Goal: Information Seeking & Learning: Compare options

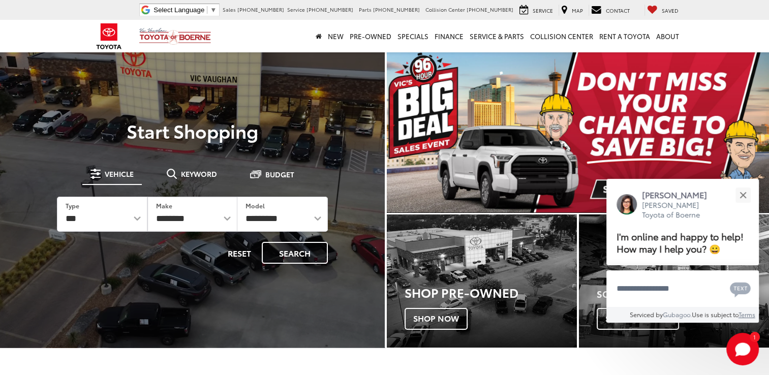
click at [518, 163] on img "carousel slide number 1 of 1" at bounding box center [578, 132] width 383 height 162
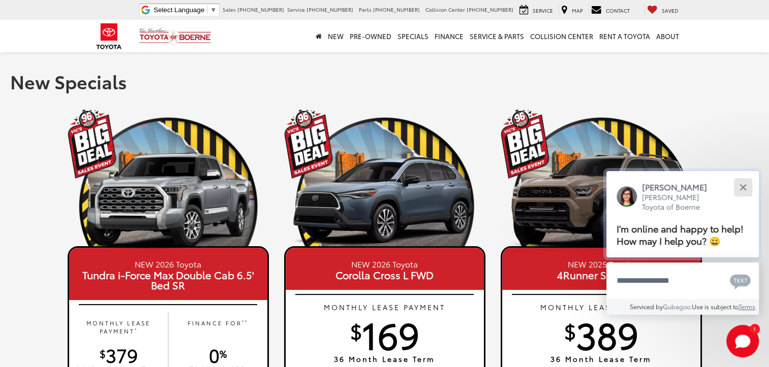
click at [736, 193] on button "Close" at bounding box center [743, 187] width 22 height 22
click at [745, 185] on div "Close" at bounding box center [742, 187] width 7 height 7
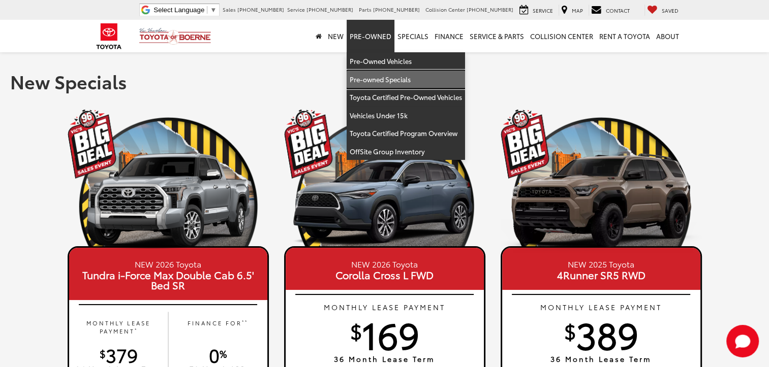
click at [372, 78] on link "Pre-owned Specials" at bounding box center [406, 80] width 118 height 18
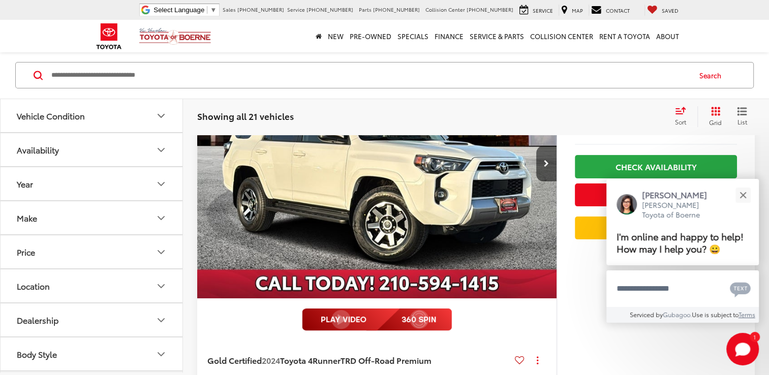
scroll to position [188, 0]
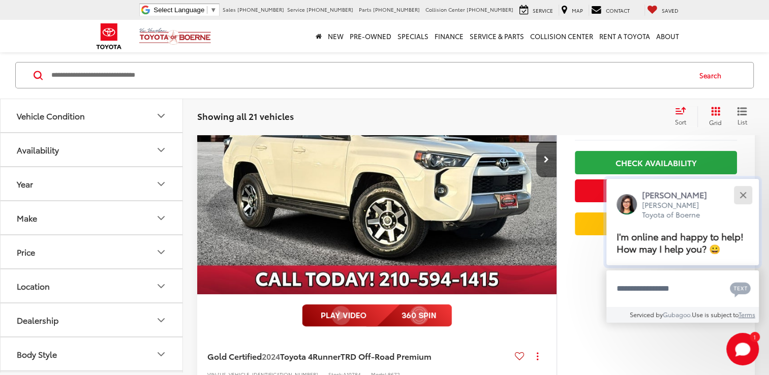
click at [742, 194] on div "Close" at bounding box center [742, 195] width 7 height 7
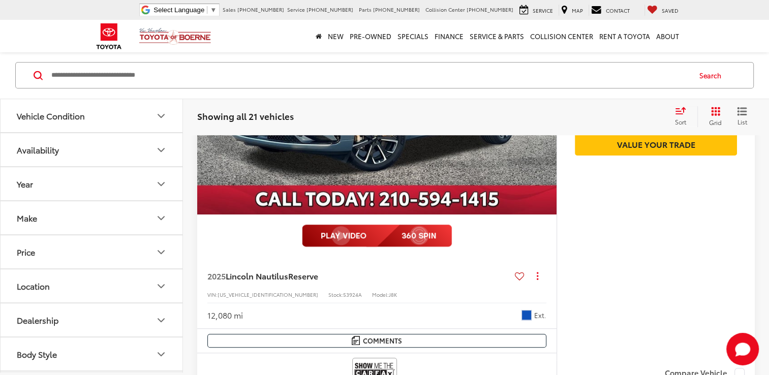
scroll to position [868, 0]
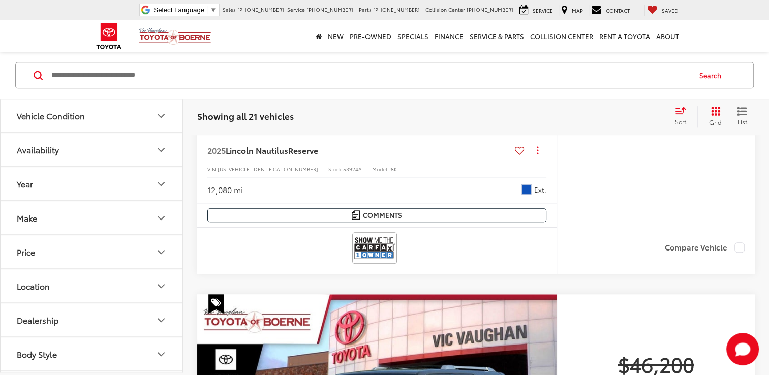
drag, startPoint x: 767, startPoint y: 119, endPoint x: 767, endPoint y: 113, distance: 5.6
click at [767, 113] on div "Showing all 21 vehicles Clear All + 0 test Sort Price: High to Low Price: Low t…" at bounding box center [476, 117] width 586 height 37
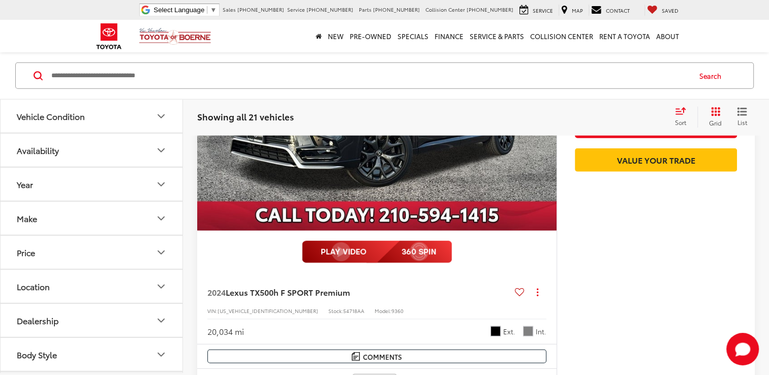
scroll to position [2664, 0]
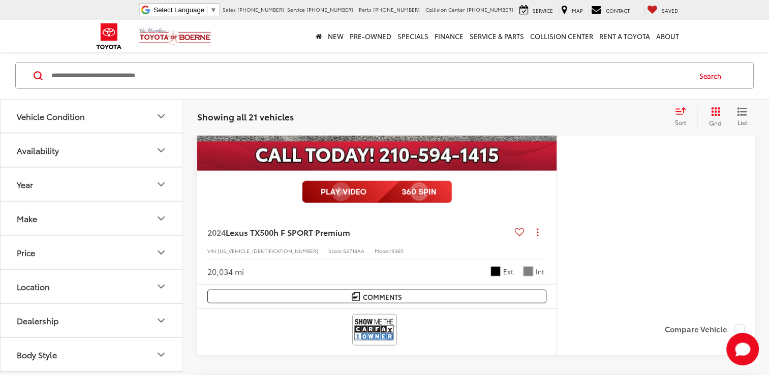
drag, startPoint x: 765, startPoint y: 296, endPoint x: 765, endPoint y: 306, distance: 9.7
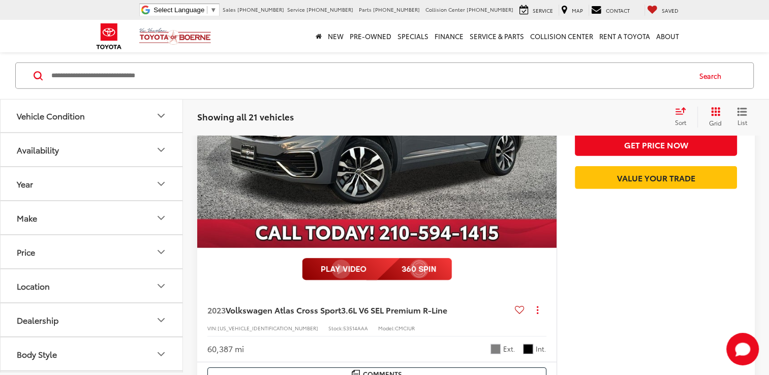
scroll to position [3198, 0]
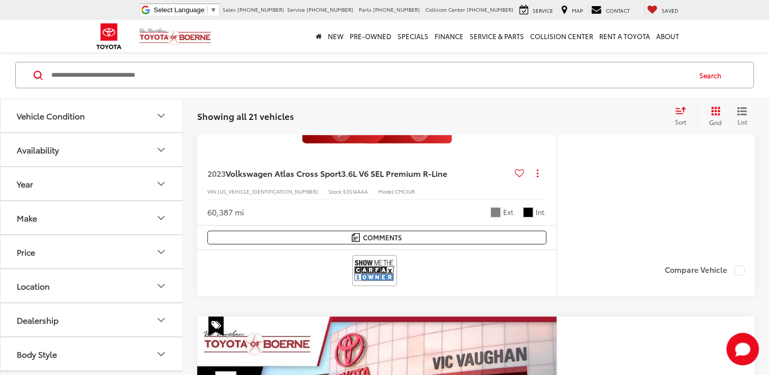
drag, startPoint x: 764, startPoint y: 267, endPoint x: 760, endPoint y: 282, distance: 15.3
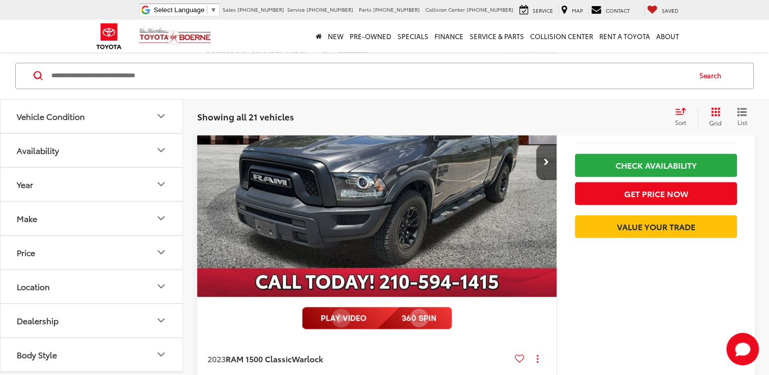
scroll to position [5387, 0]
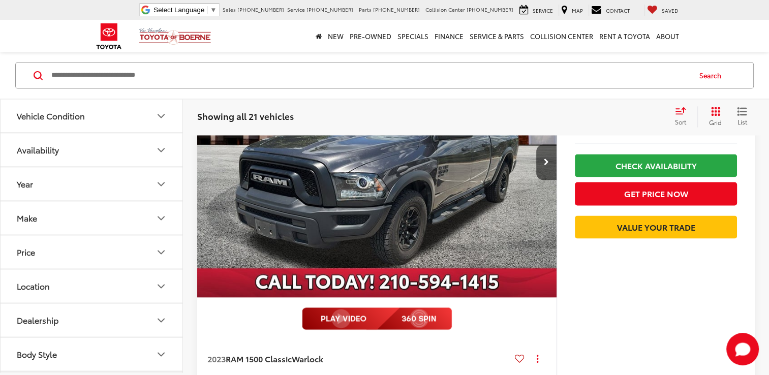
drag, startPoint x: 766, startPoint y: 340, endPoint x: 776, endPoint y: 242, distance: 98.6
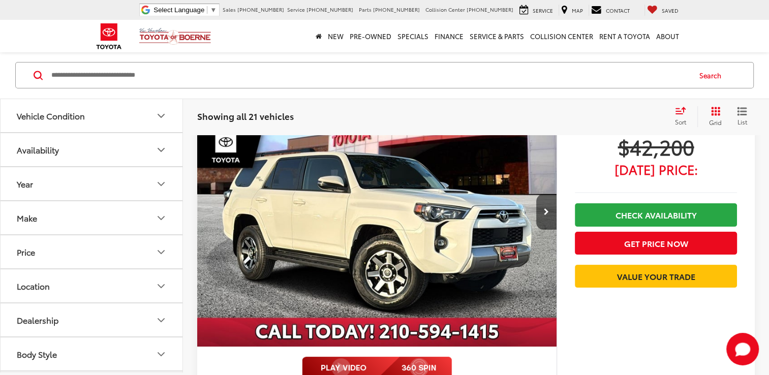
scroll to position [107, 0]
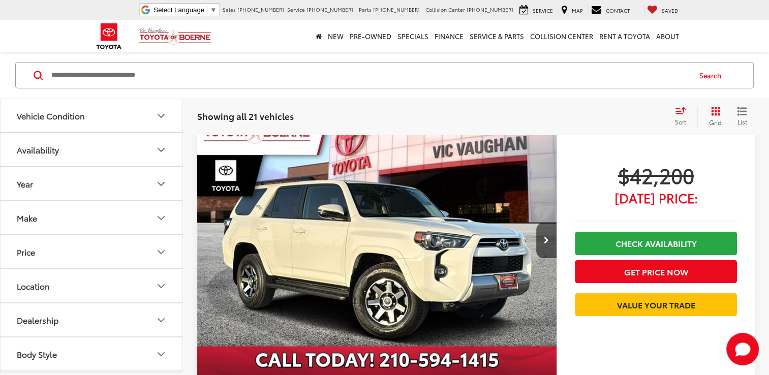
click at [159, 117] on icon "Vehicle Condition" at bounding box center [161, 116] width 12 height 12
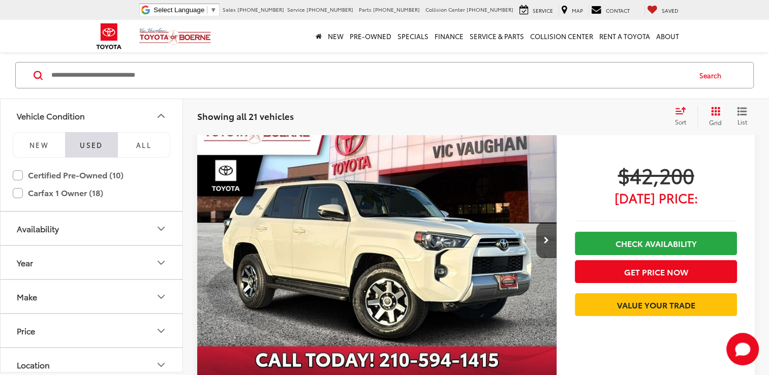
scroll to position [69, 0]
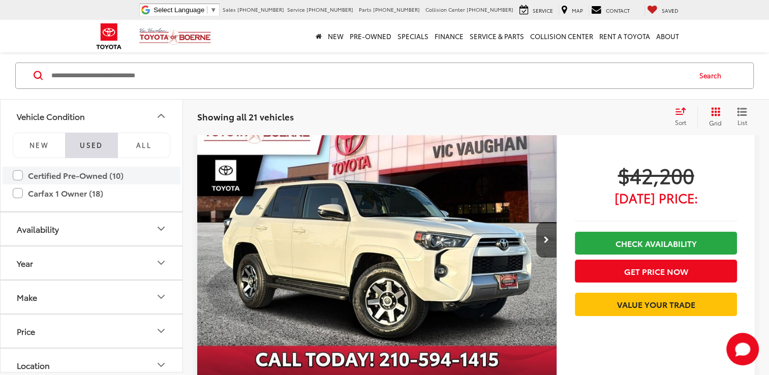
click at [100, 177] on label "Certified Pre-Owned (10)" at bounding box center [92, 176] width 158 height 18
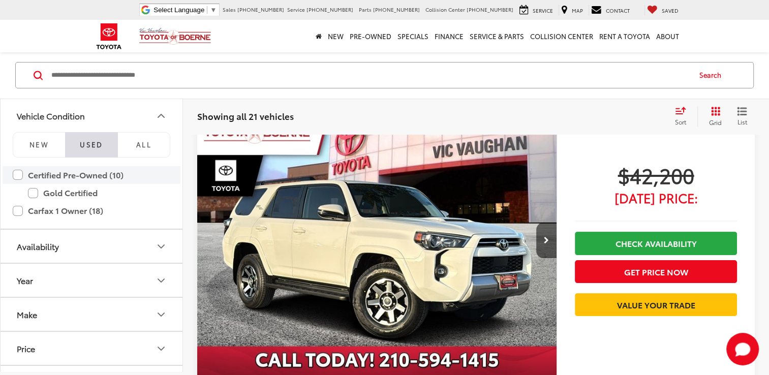
scroll to position [75, 0]
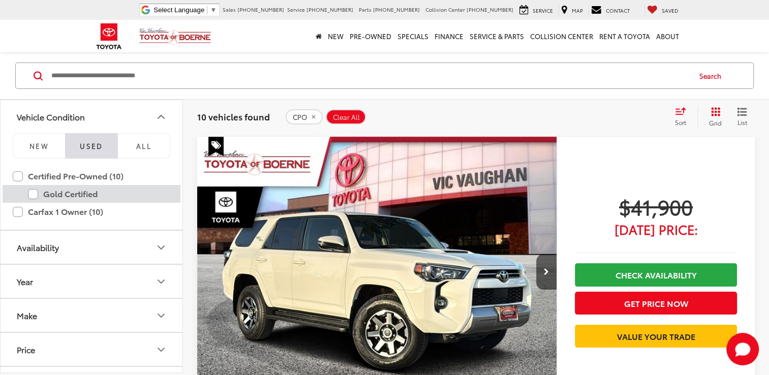
click at [36, 192] on label "Gold Certified" at bounding box center [99, 194] width 142 height 18
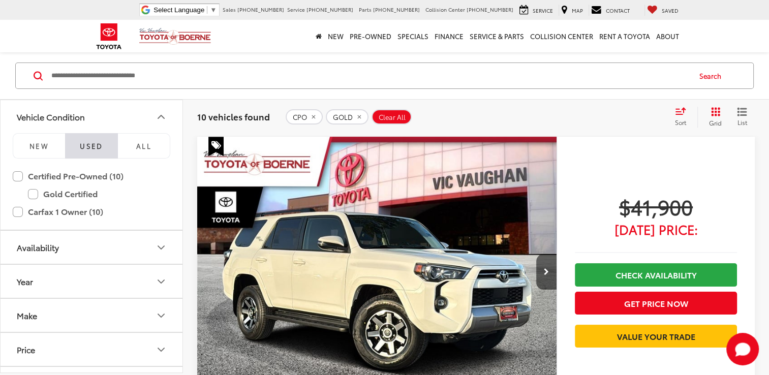
click at [163, 247] on icon "Availability" at bounding box center [161, 247] width 12 height 12
click at [65, 271] on label "In Stock (21)" at bounding box center [92, 274] width 156 height 18
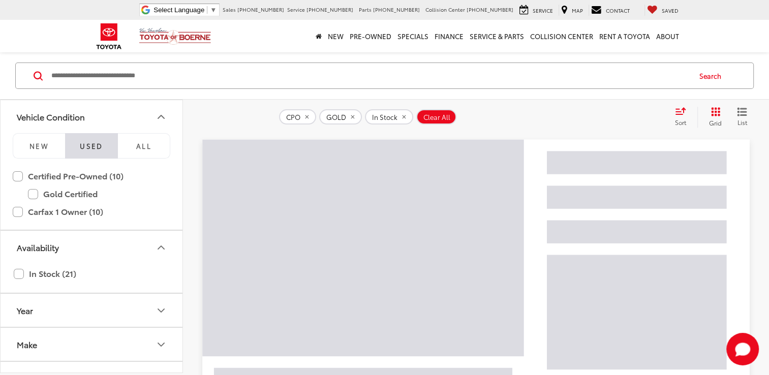
click at [105, 308] on button "Year" at bounding box center [92, 310] width 183 height 33
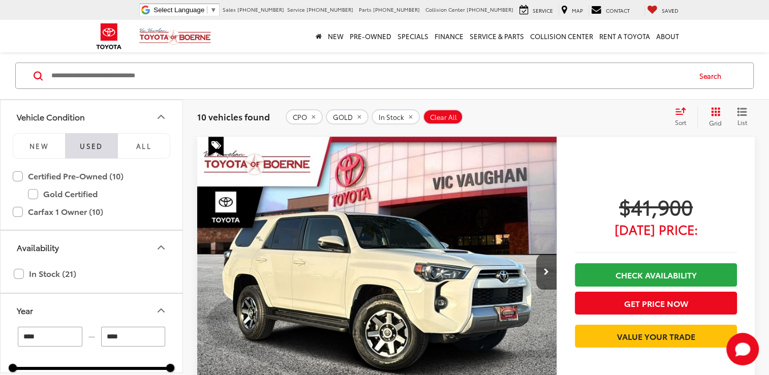
click at [72, 339] on input "****" at bounding box center [50, 337] width 65 height 20
click at [138, 338] on input "****" at bounding box center [133, 337] width 65 height 20
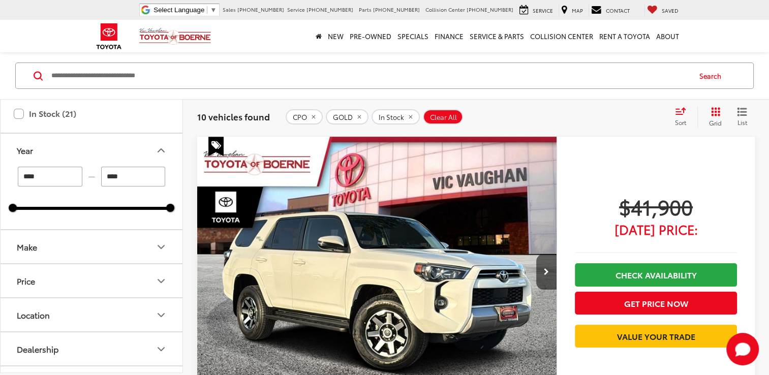
scroll to position [182, 0]
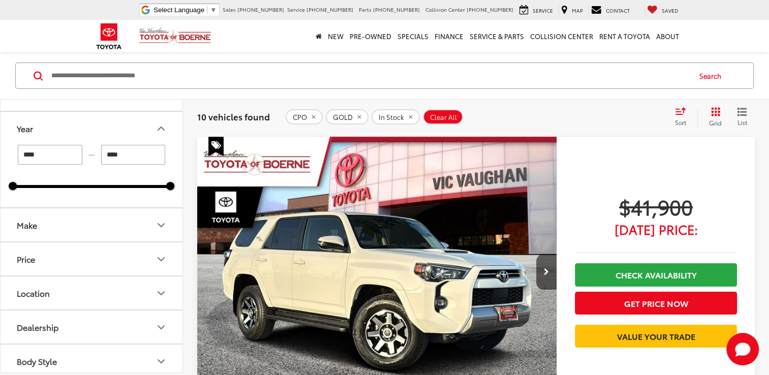
type input "****"
click at [162, 219] on icon "Make" at bounding box center [161, 225] width 12 height 12
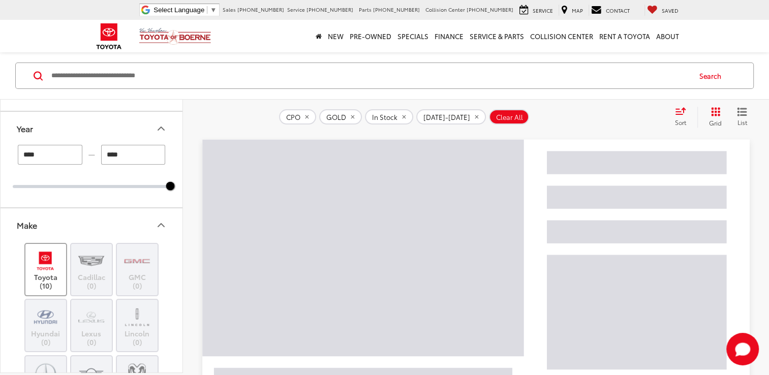
click at [50, 265] on img at bounding box center [46, 261] width 28 height 24
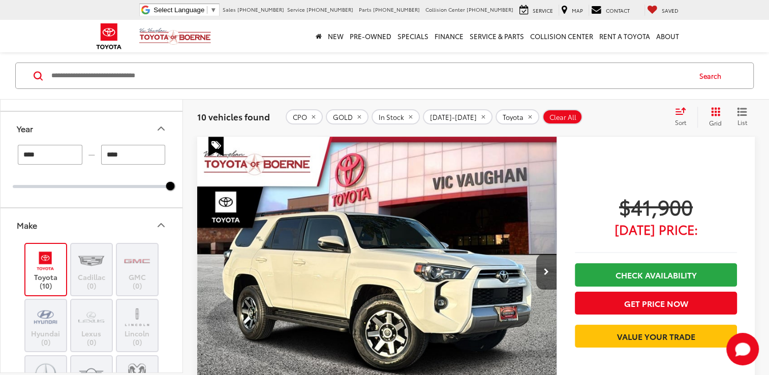
click at [163, 223] on icon "Make" at bounding box center [161, 225] width 12 height 12
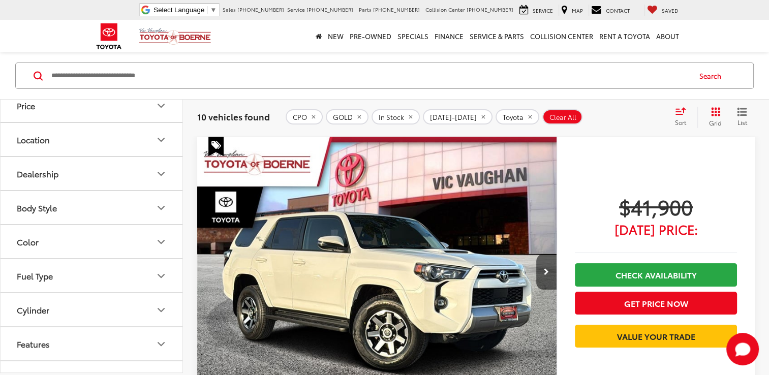
scroll to position [336, 0]
click at [162, 170] on icon "Dealership" at bounding box center [161, 173] width 12 height 12
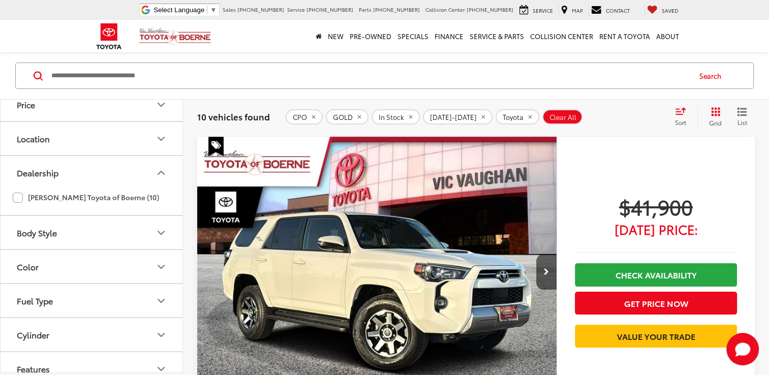
click at [126, 196] on label "Vic Vaughan Toyota of Boerne (10)" at bounding box center [86, 197] width 146 height 17
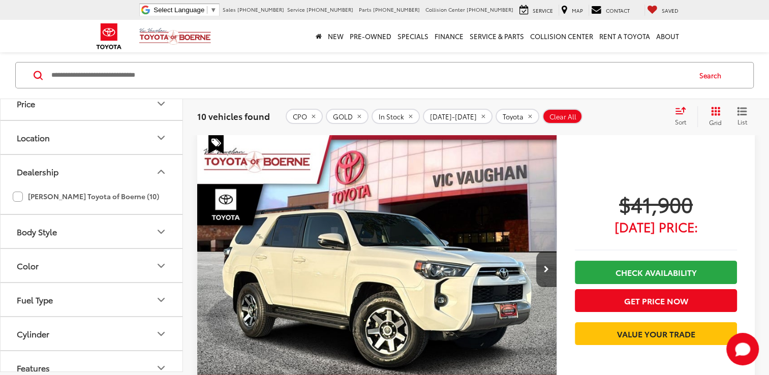
scroll to position [75, 0]
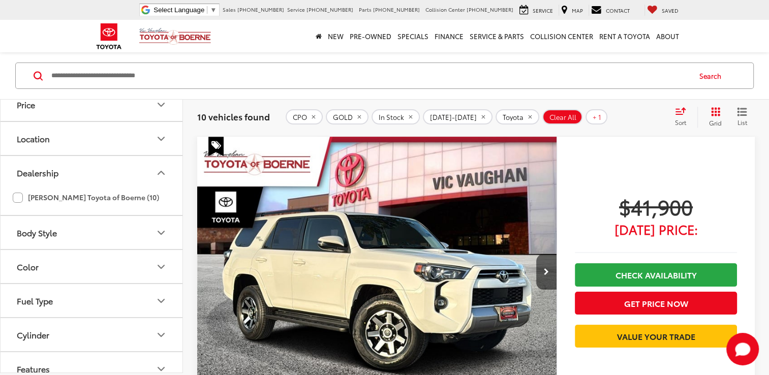
click at [161, 229] on icon "Body Style" at bounding box center [161, 233] width 12 height 12
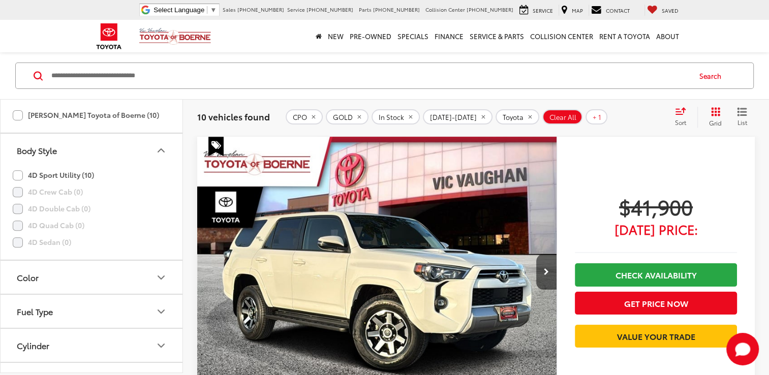
scroll to position [420, 0]
click at [68, 170] on label "4D Sport Utility (10)" at bounding box center [53, 173] width 81 height 17
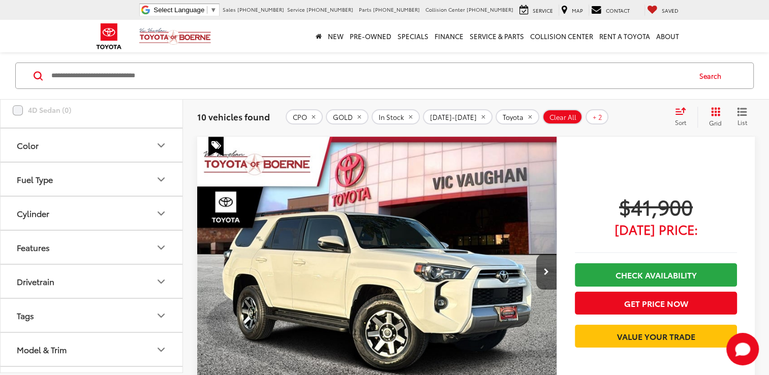
scroll to position [575, 0]
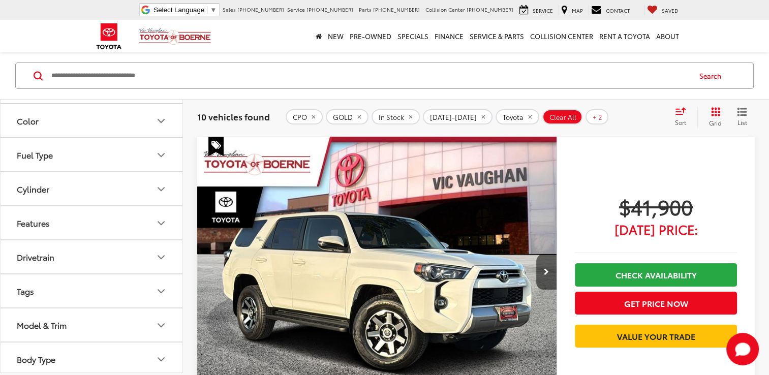
click at [161, 320] on icon "Model & Trim" at bounding box center [161, 325] width 12 height 12
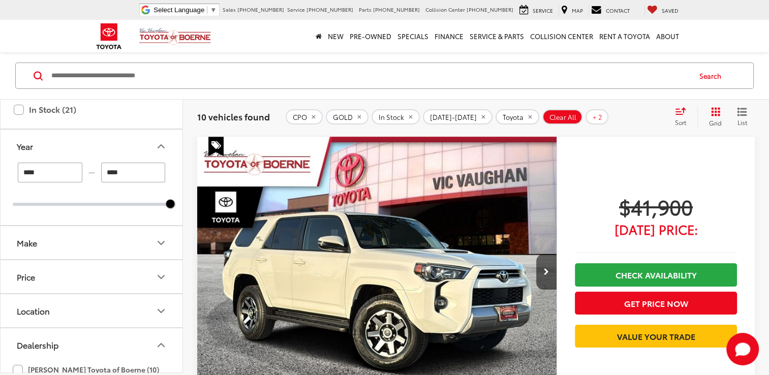
scroll to position [0, 0]
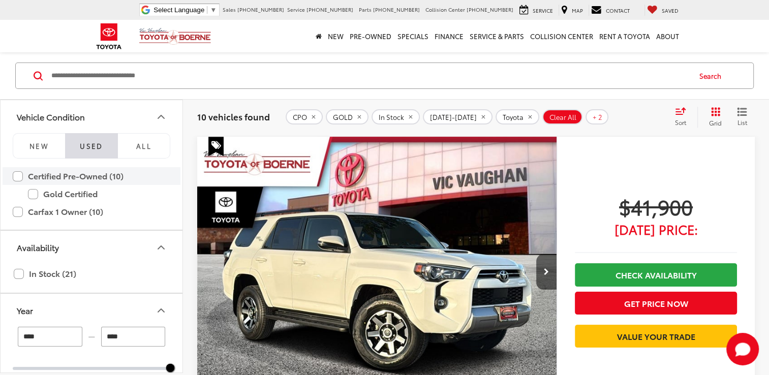
click at [19, 177] on label "Certified Pre-Owned (10)" at bounding box center [92, 176] width 158 height 18
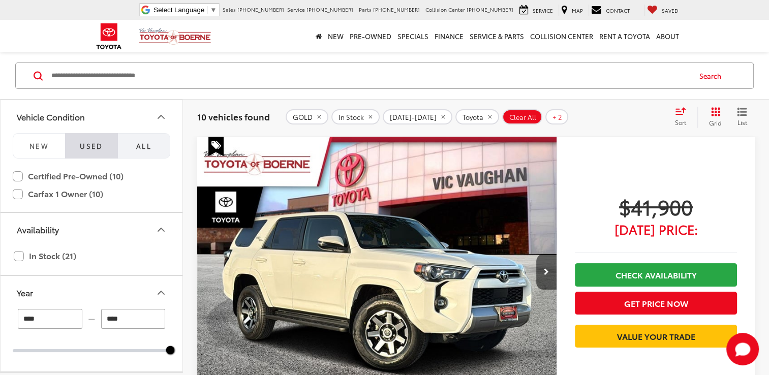
click at [148, 147] on span "All" at bounding box center [143, 145] width 15 height 9
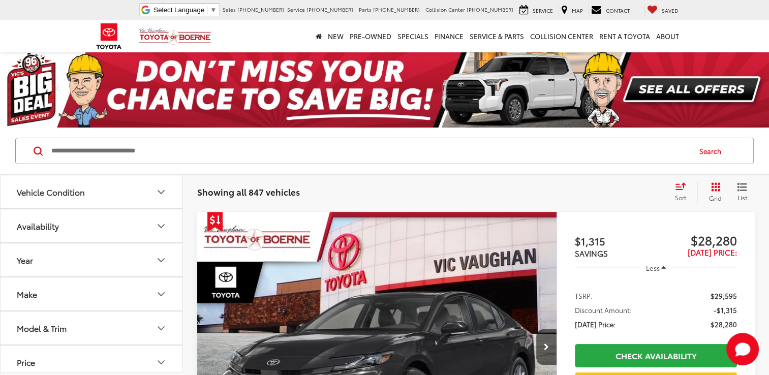
click at [159, 293] on icon "Make" at bounding box center [161, 294] width 6 height 3
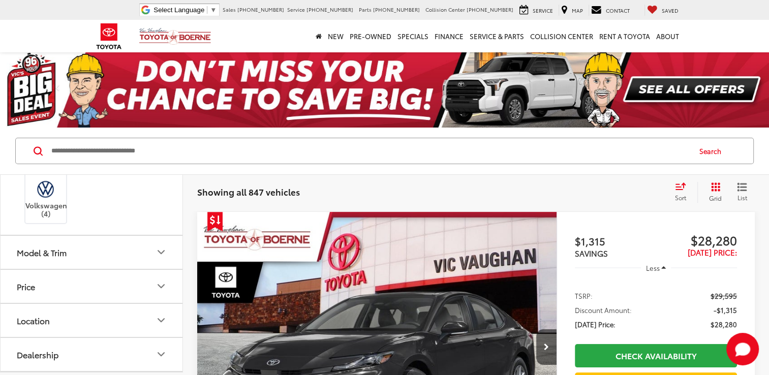
scroll to position [515, 0]
click at [129, 165] on label "Toyota (745)" at bounding box center [137, 156] width 41 height 17
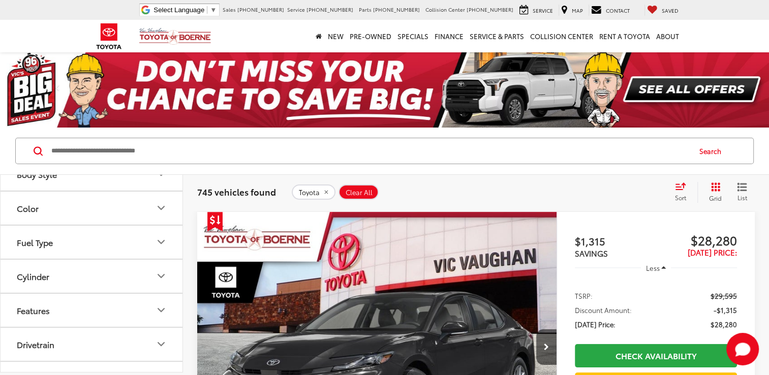
scroll to position [747, 0]
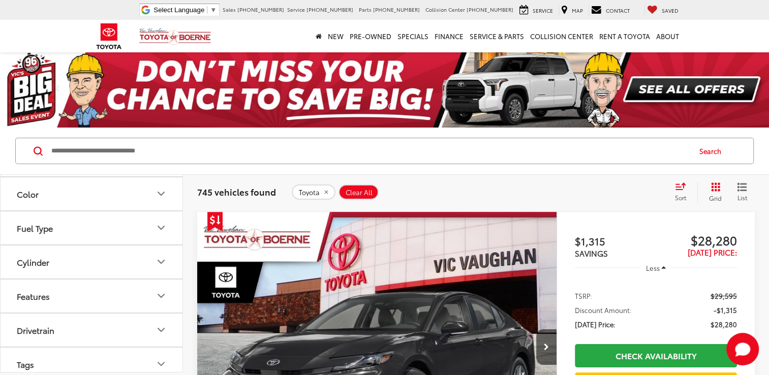
click at [160, 29] on icon "Model & Trim" at bounding box center [161, 23] width 12 height 12
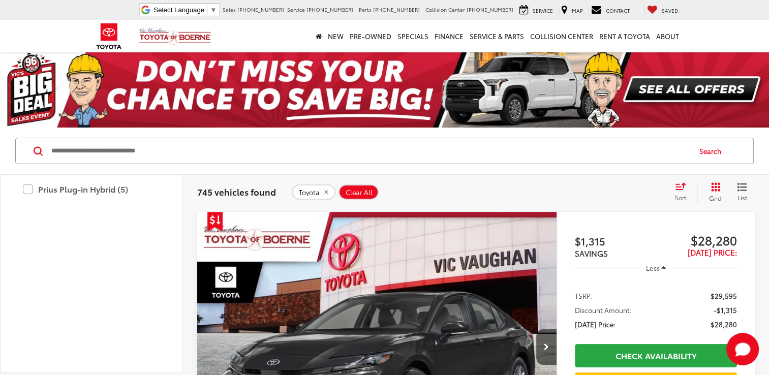
click at [73, 119] on label "Highlander (35)" at bounding box center [91, 110] width 137 height 18
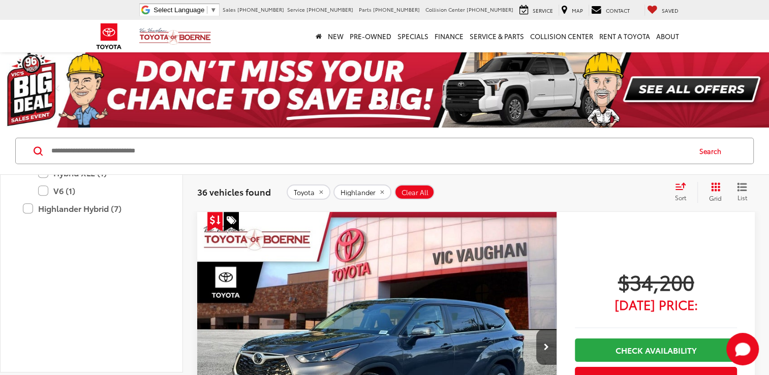
scroll to position [1133, 0]
click at [58, 119] on label "XLE (5)" at bounding box center [99, 110] width 122 height 18
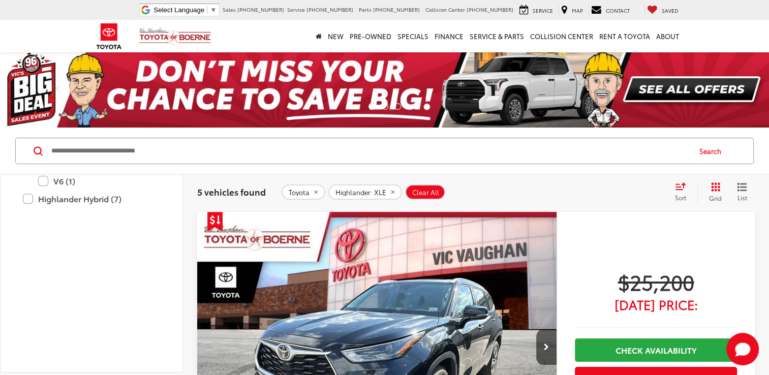
click at [60, 172] on label "Hybrid XLE (1)" at bounding box center [99, 163] width 122 height 18
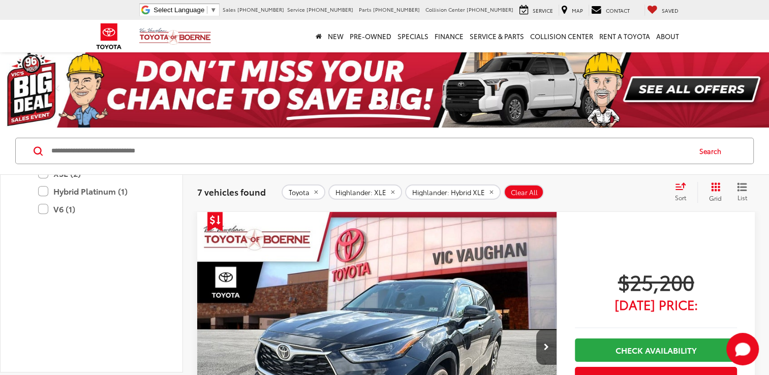
scroll to position [1130, 0]
click at [91, 157] on label "Hybrid Limited (2)" at bounding box center [99, 148] width 122 height 18
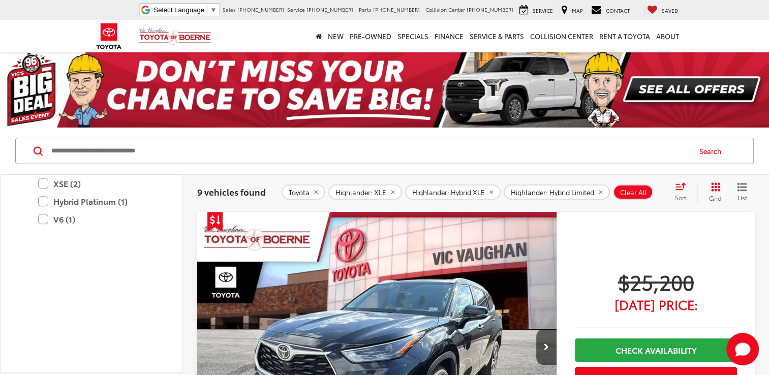
click at [85, 68] on label "Limited (12)" at bounding box center [99, 59] width 122 height 18
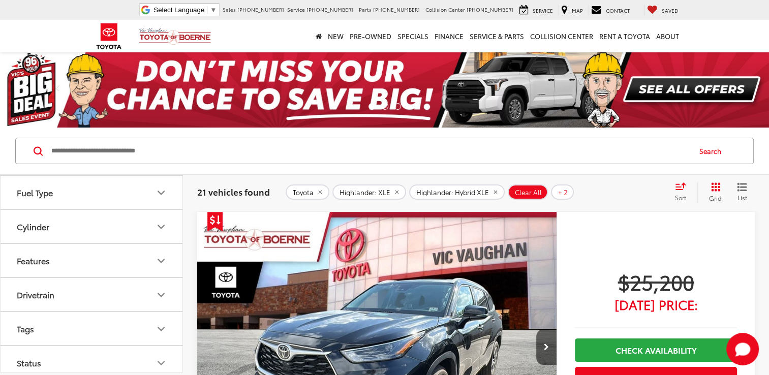
scroll to position [1508, 0]
click at [162, 27] on icon "Location" at bounding box center [161, 25] width 6 height 3
click at [54, 66] on label "[GEOGRAPHIC_DATA], [GEOGRAPHIC_DATA] (21)" at bounding box center [92, 54] width 158 height 24
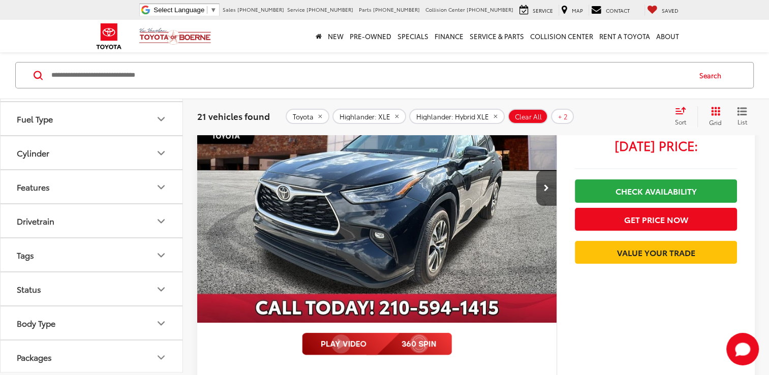
scroll to position [75, 0]
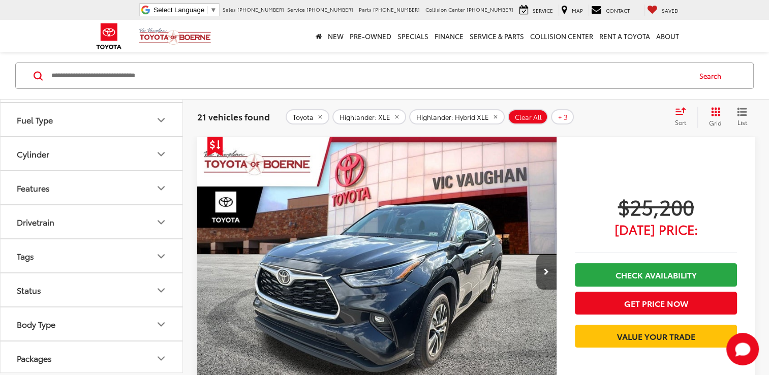
click at [161, 58] on icon "Body Style" at bounding box center [161, 52] width 12 height 12
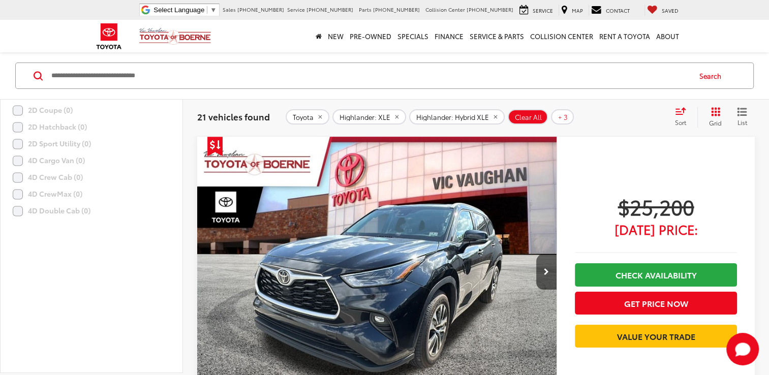
click at [161, 58] on icon "Body Style" at bounding box center [161, 52] width 12 height 12
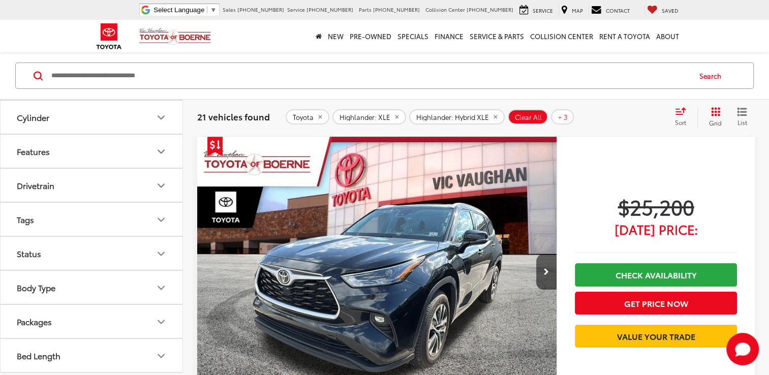
scroll to position [1697, 0]
click at [160, 256] on icon "Status" at bounding box center [161, 253] width 12 height 12
click at [163, 200] on icon "Status" at bounding box center [161, 194] width 12 height 12
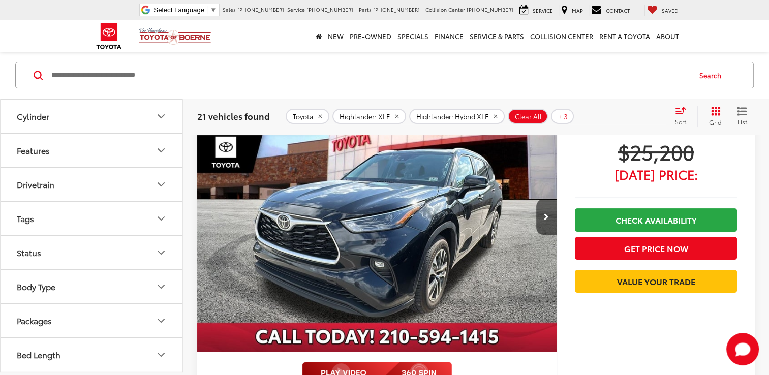
scroll to position [142, 0]
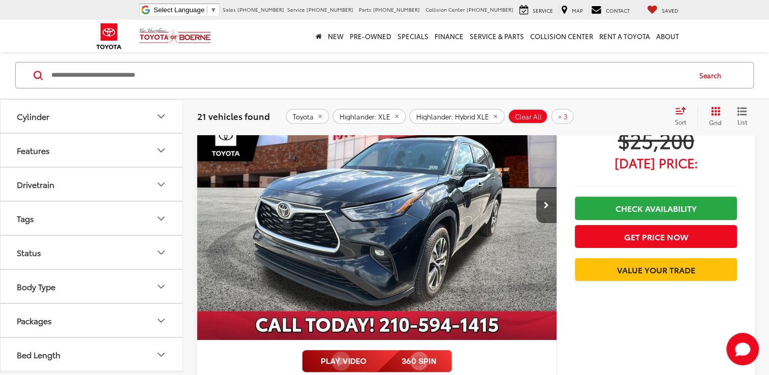
click at [714, 115] on icon "Grid View" at bounding box center [715, 111] width 9 height 9
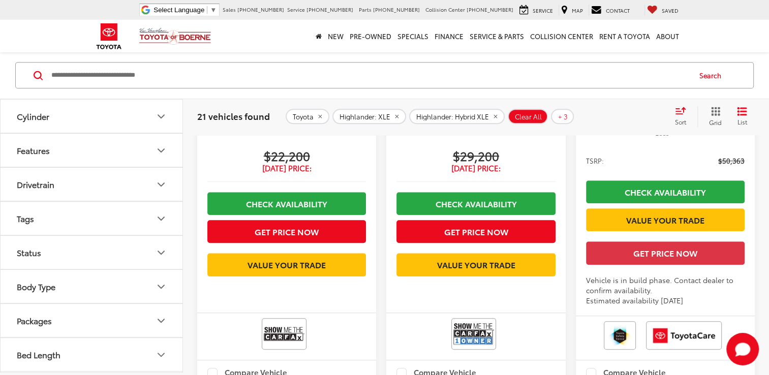
scroll to position [1027, 0]
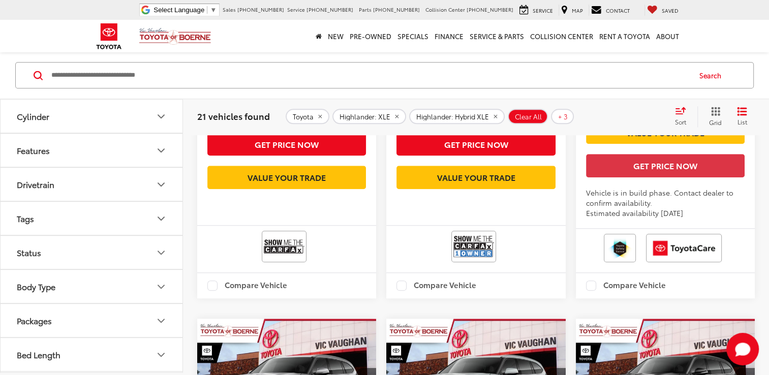
drag, startPoint x: 772, startPoint y: 204, endPoint x: 764, endPoint y: 237, distance: 34.0
click at [764, 237] on div "2022 Toyota Highlander XLE Copy Link Share Print View Details VIN: [US_VEHICLE_…" at bounding box center [476, 89] width 586 height 1808
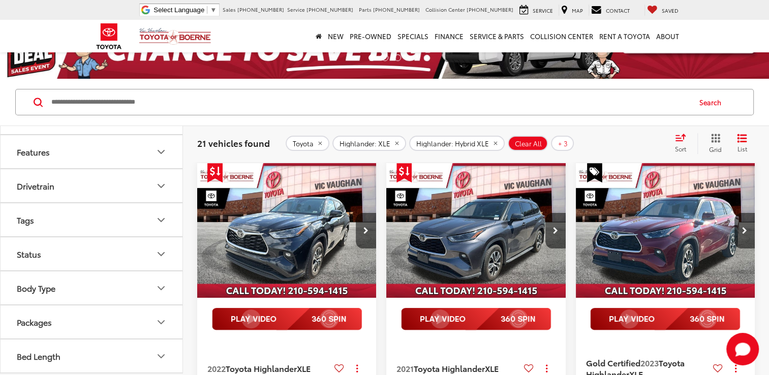
scroll to position [0, 0]
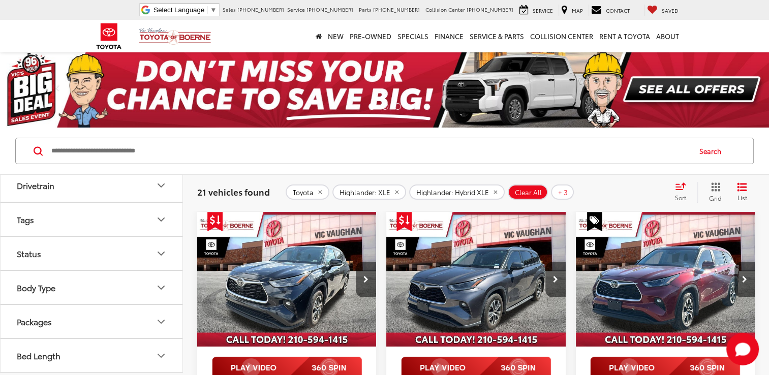
click at [679, 190] on icon "Select sort value" at bounding box center [680, 186] width 9 height 6
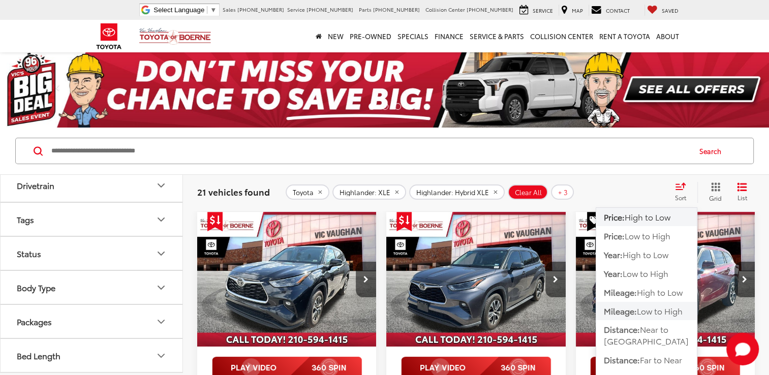
click at [639, 309] on span "Low to High" at bounding box center [660, 311] width 46 height 12
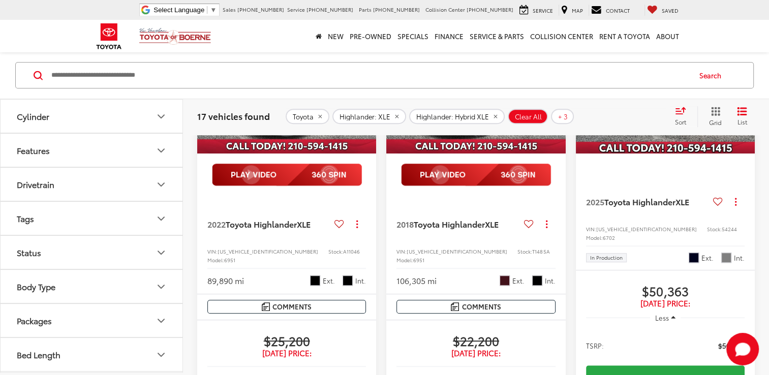
scroll to position [561, 0]
